Goal: Task Accomplishment & Management: Manage account settings

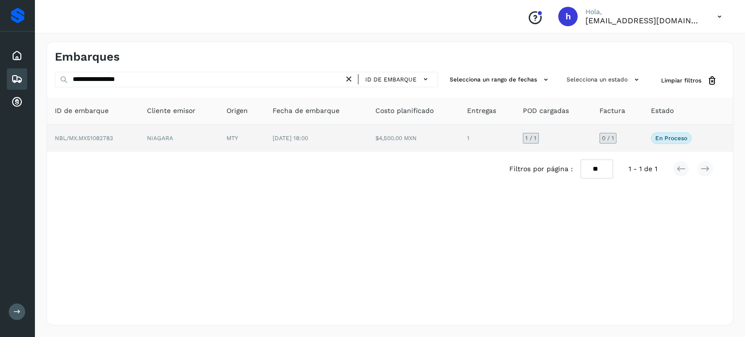
click at [147, 138] on td "NIAGARA" at bounding box center [179, 138] width 80 height 27
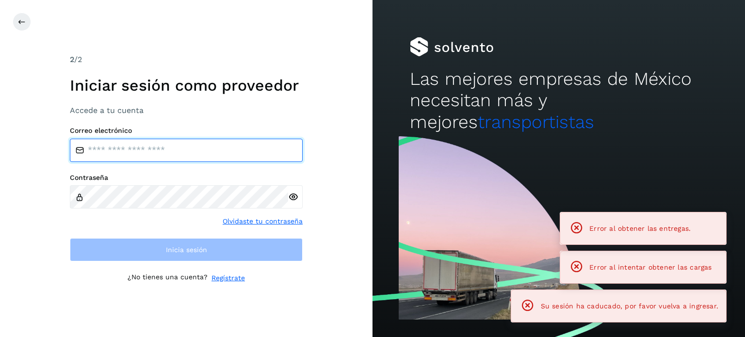
type input "**********"
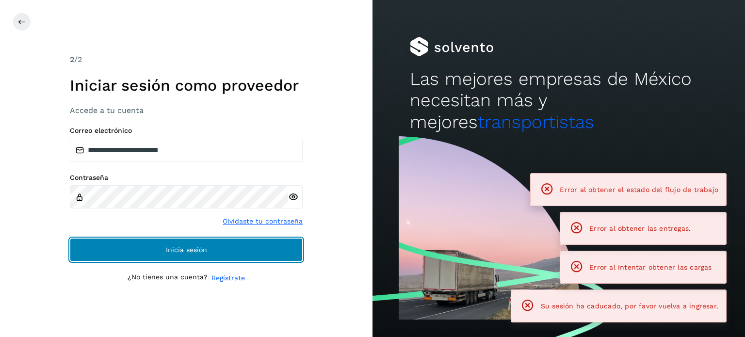
click at [169, 254] on button "Inicia sesión" at bounding box center [186, 249] width 233 height 23
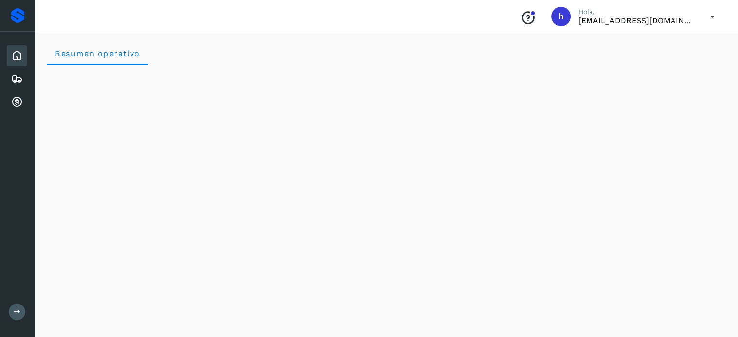
click at [234, 49] on div "Resumen operativo" at bounding box center [386, 53] width 679 height 23
click at [16, 71] on div "Embarques" at bounding box center [17, 78] width 20 height 21
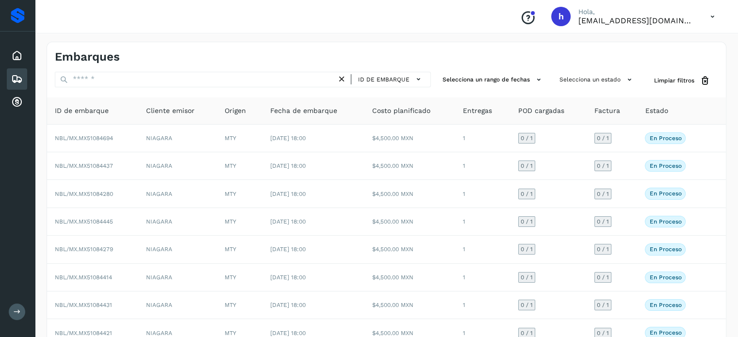
scroll to position [109, 0]
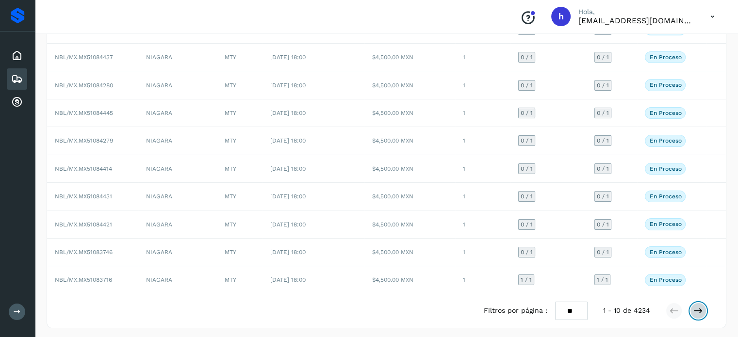
click at [704, 310] on button at bounding box center [698, 311] width 16 height 16
click at [693, 310] on icon at bounding box center [698, 311] width 10 height 10
click at [695, 307] on icon at bounding box center [698, 311] width 10 height 10
click at [695, 306] on icon at bounding box center [698, 311] width 10 height 10
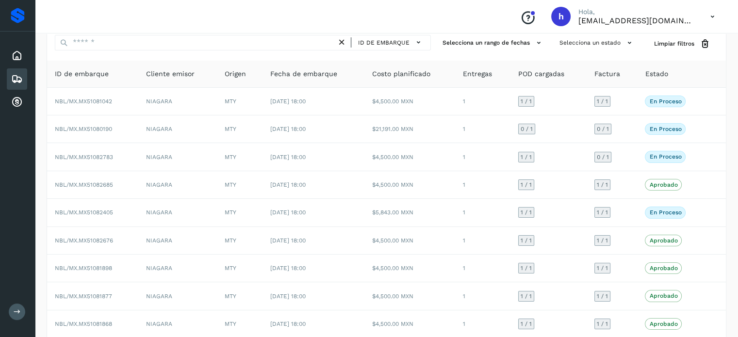
scroll to position [0, 0]
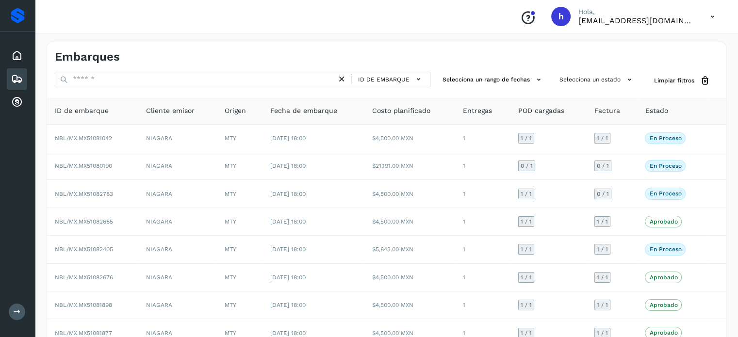
click at [17, 74] on icon at bounding box center [17, 79] width 12 height 12
